Goal: Register for event/course

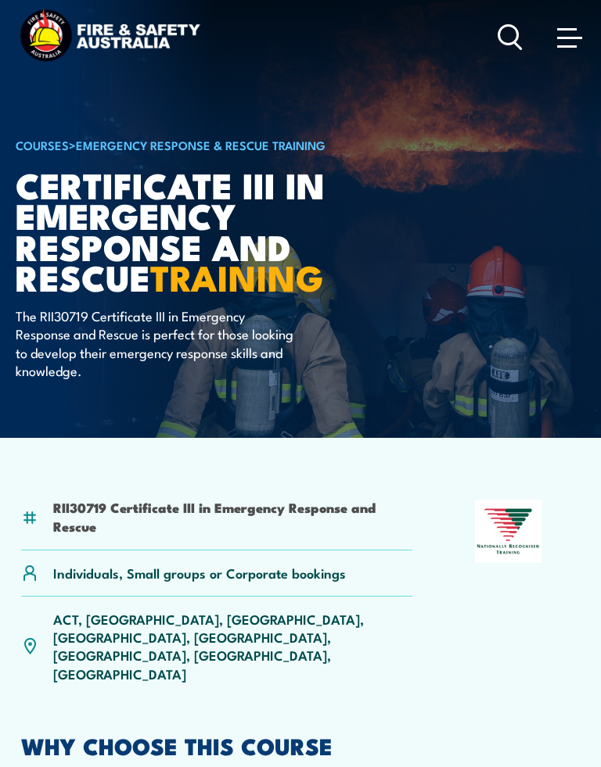
click at [355, 67] on div "Courses Course Calendar Emergency Response Services Services Overview Emergency…" at bounding box center [300, 37] width 569 height 62
click at [354, 66] on div "Courses Course Calendar Emergency Response Services Services Overview Emergency…" at bounding box center [300, 37] width 569 height 62
click at [342, 63] on div "Courses Course Calendar Emergency Response Services Services Overview Emergency…" at bounding box center [300, 37] width 569 height 62
click at [566, 136] on article "COURSES > Emergency Response & Rescue Training Certificate III in Emergency Res…" at bounding box center [300, 219] width 569 height 438
click at [598, 46] on header "Courses Course Calendar Emergency Response Services Services Overview Emergency…" at bounding box center [300, 37] width 601 height 75
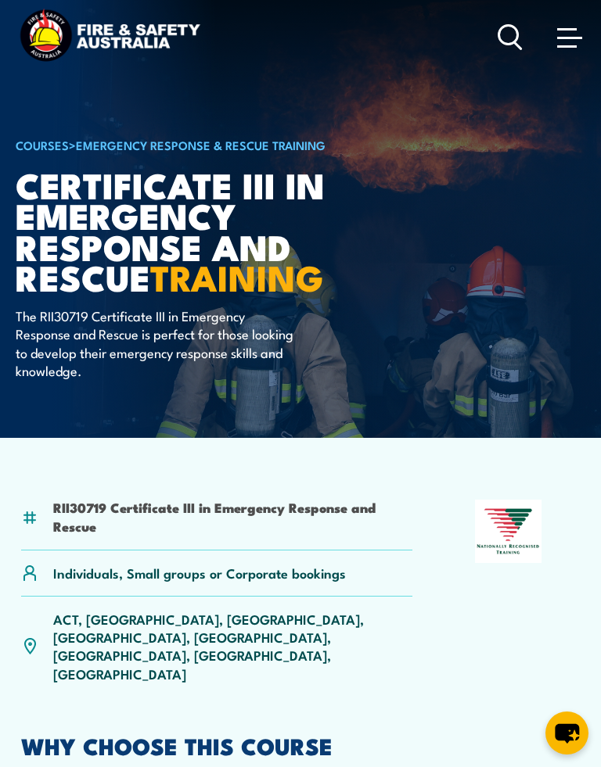
click at [456, 120] on article "COURSES > Emergency Response & Rescue Training Certificate III in Emergency Res…" at bounding box center [300, 219] width 569 height 438
click at [436, 120] on article "COURSES > Emergency Response & Rescue Training Certificate III in Emergency Res…" at bounding box center [300, 219] width 569 height 438
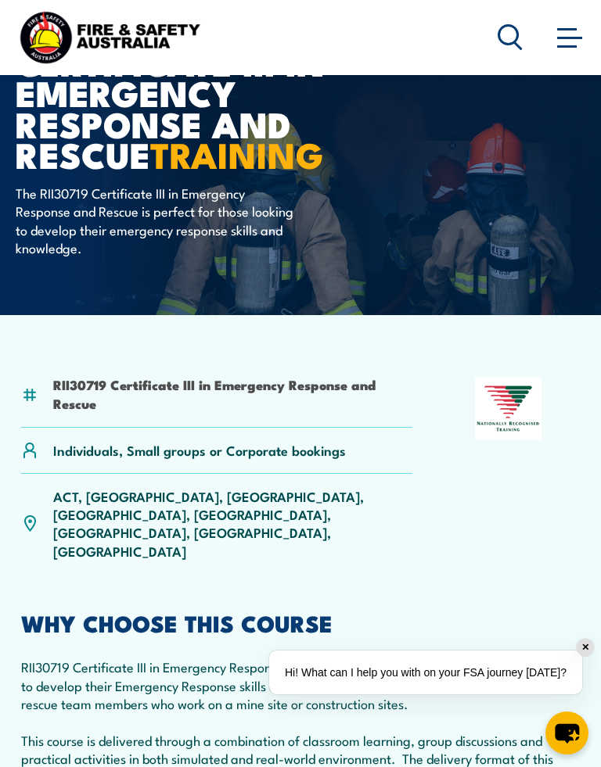
scroll to position [124, 0]
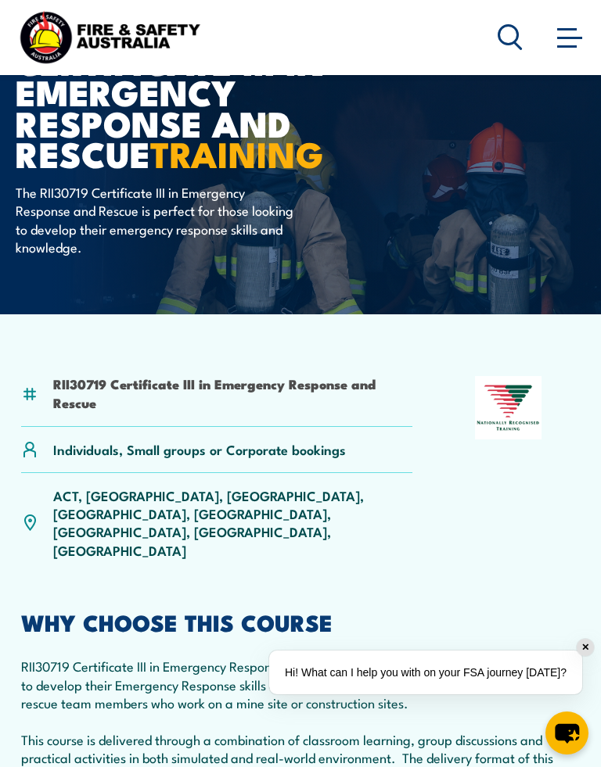
click at [581, 639] on div "✕" at bounding box center [584, 647] width 17 height 17
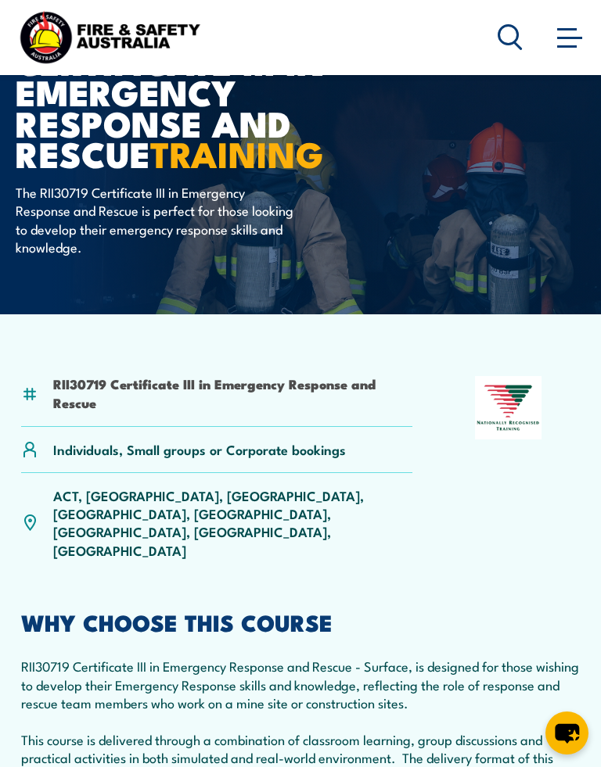
click at [441, 405] on div "RII30719 Certificate III in Emergency Response and Rescue Individuals, Small gr…" at bounding box center [300, 474] width 559 height 196
click at [440, 404] on div "RII30719 Certificate III in Emergency Response and Rescue Individuals, Small gr…" at bounding box center [300, 474] width 559 height 196
click at [440, 462] on div "RII30719 Certificate III in Emergency Response and Rescue Individuals, Small gr…" at bounding box center [300, 474] width 559 height 196
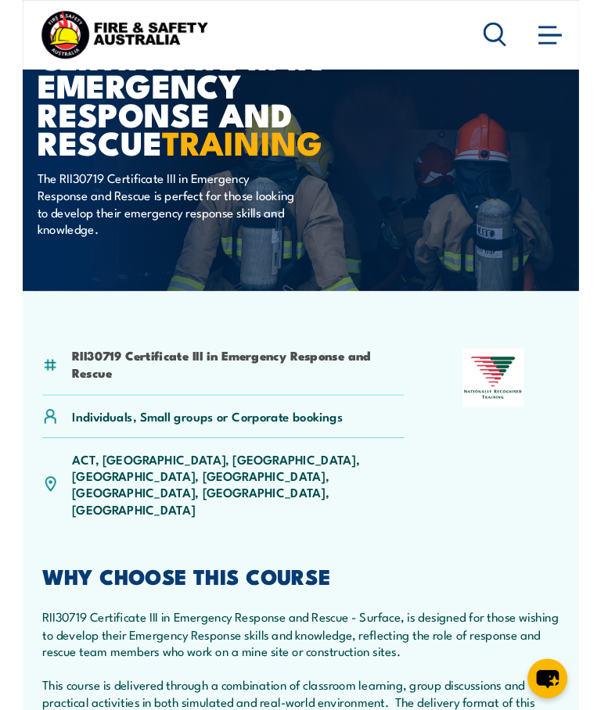
scroll to position [0, 0]
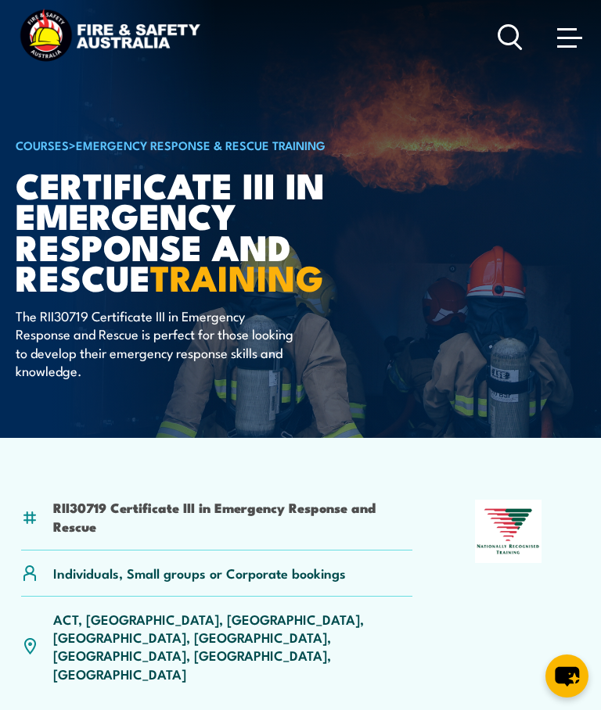
click at [321, 119] on div "COURSES > Emergency Response & Rescue Training Certificate III in Emergency Res…" at bounding box center [209, 219] width 386 height 438
click at [340, 107] on div "COURSES > Emergency Response & Rescue Training Certificate III in Emergency Res…" at bounding box center [209, 219] width 386 height 438
click at [339, 107] on div "COURSES > Emergency Response & Rescue Training Certificate III in Emergency Res…" at bounding box center [209, 219] width 386 height 438
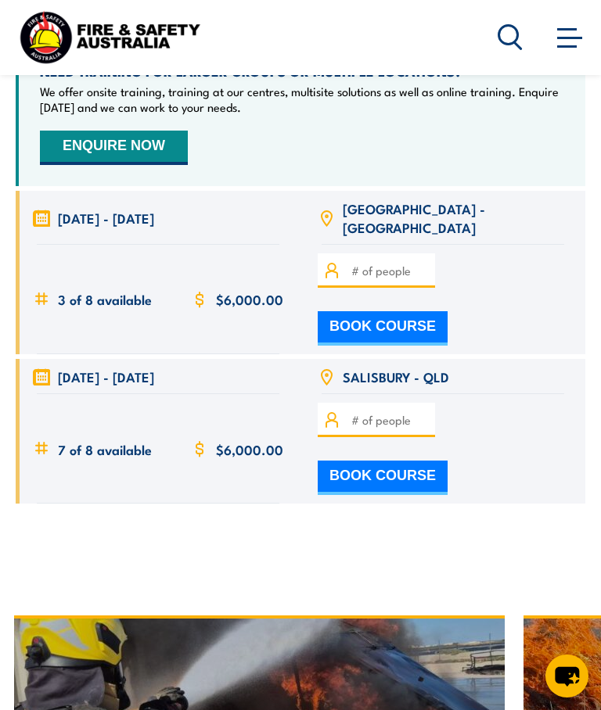
scroll to position [4272, 0]
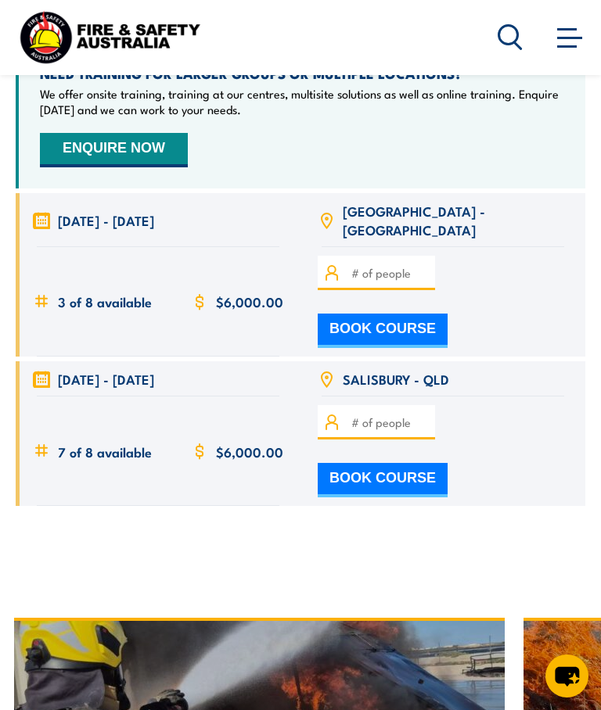
click at [567, 23] on link at bounding box center [569, 36] width 31 height 31
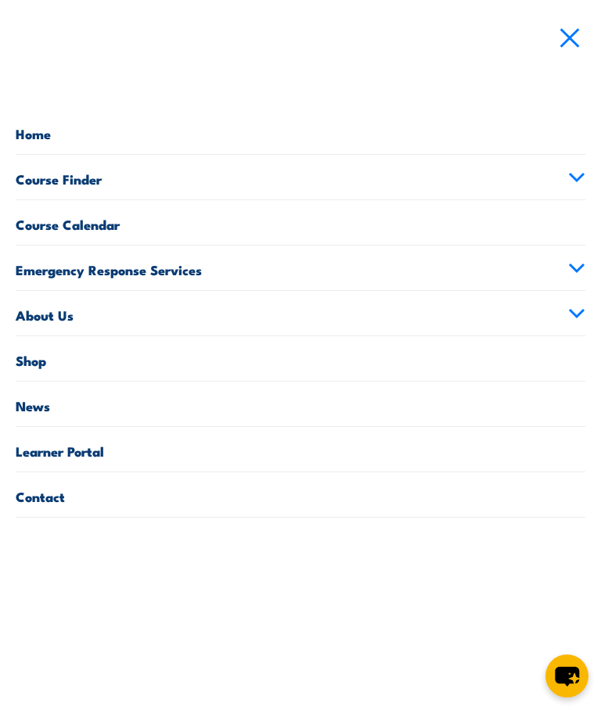
click at [576, 33] on span at bounding box center [569, 36] width 25 height 17
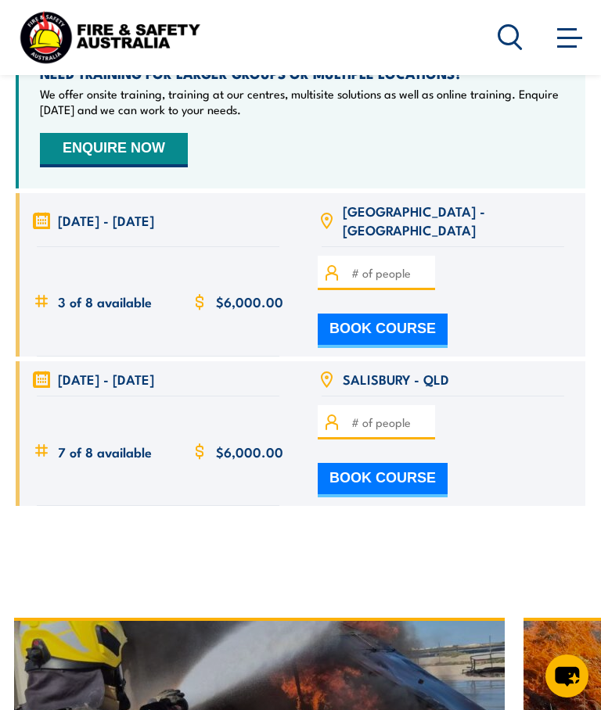
click at [404, 58] on div "Courses Course Calendar Emergency Response Services Services Overview Emergency…" at bounding box center [300, 37] width 569 height 62
click at [382, 59] on div "Courses Course Calendar Emergency Response Services Services Overview Emergency…" at bounding box center [300, 37] width 569 height 62
click at [337, 69] on header "Courses Course Calendar Emergency Response Services Services Overview Emergency…" at bounding box center [300, 37] width 601 height 75
click at [280, 36] on div "Courses Course Calendar Emergency Response Services Services Overview Emergency…" at bounding box center [300, 37] width 569 height 62
